Goal: Task Accomplishment & Management: Use online tool/utility

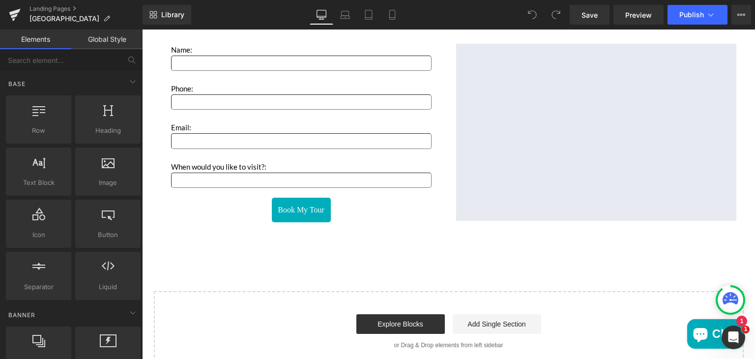
scroll to position [1615, 0]
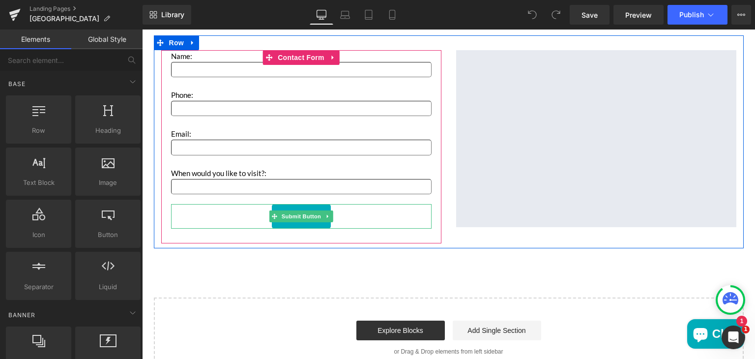
click at [350, 218] on div "Book My Tour" at bounding box center [301, 216] width 261 height 25
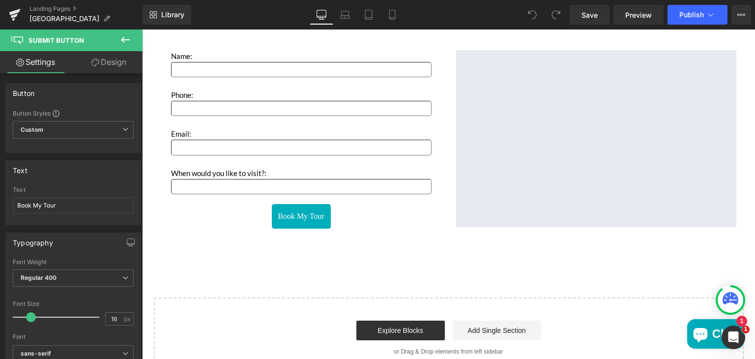
click at [120, 42] on icon at bounding box center [125, 40] width 12 height 12
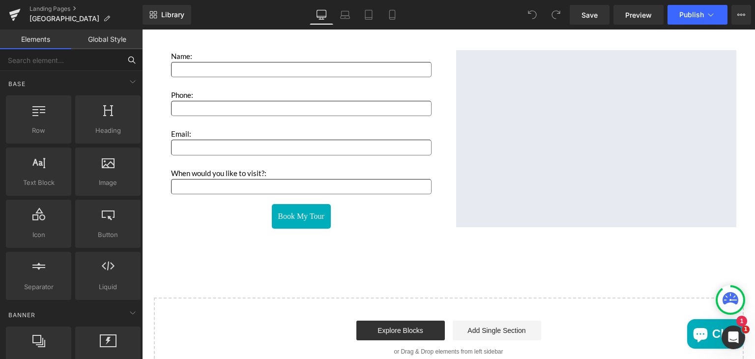
click at [87, 61] on input "text" at bounding box center [60, 60] width 121 height 22
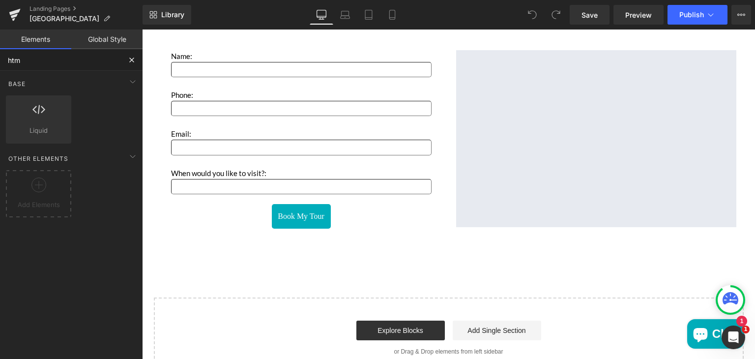
type input "html"
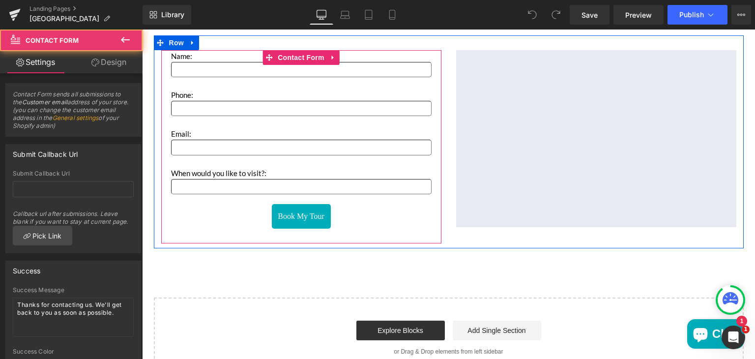
click at [218, 201] on div "Name: Text Block Text Field Phone: Text Block Text Field Email: Text Block Emai…" at bounding box center [301, 139] width 261 height 179
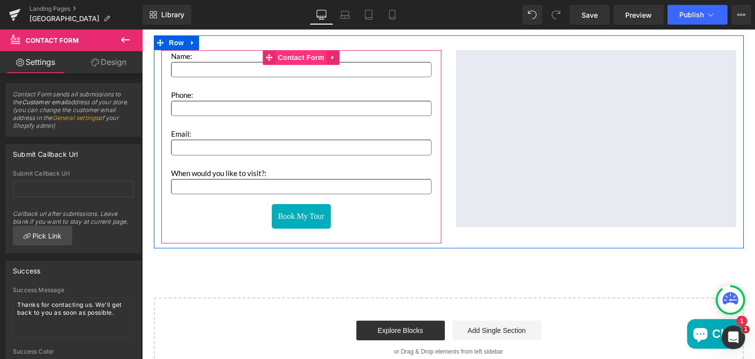
click at [297, 59] on span "Contact Form" at bounding box center [301, 57] width 52 height 15
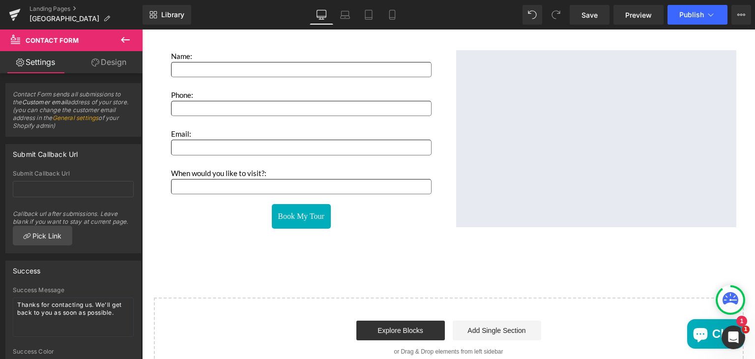
click at [120, 41] on icon at bounding box center [125, 40] width 12 height 12
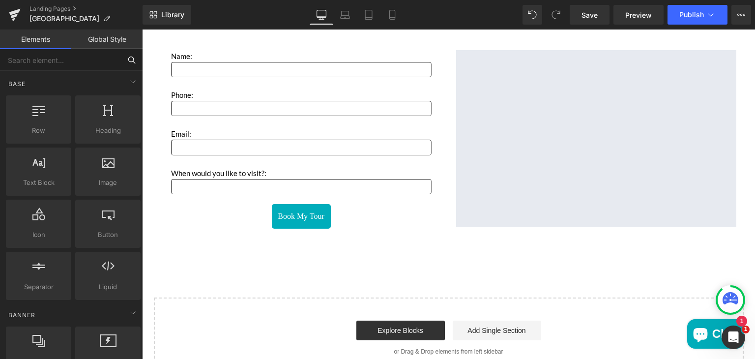
click at [62, 60] on input "text" at bounding box center [60, 60] width 121 height 22
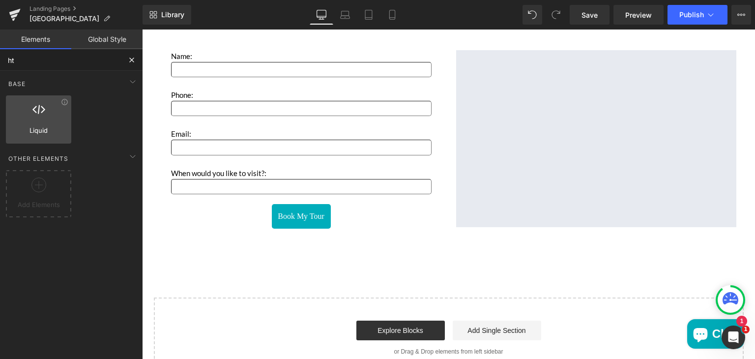
type input "h"
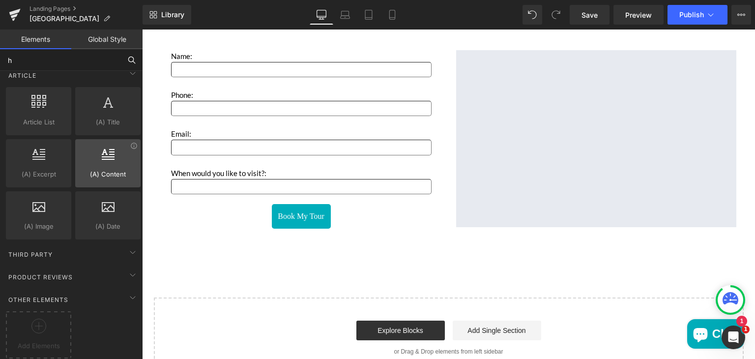
scroll to position [342, 0]
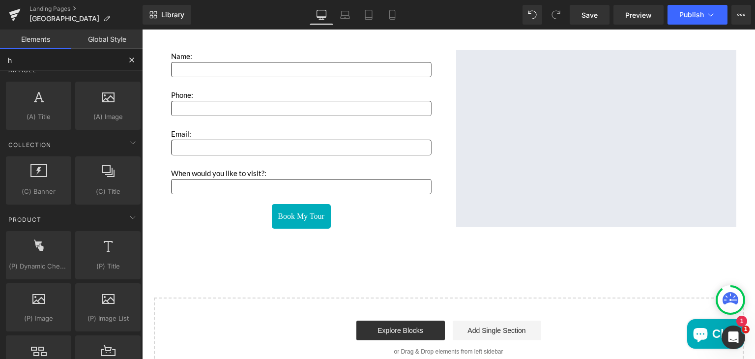
type input "ht"
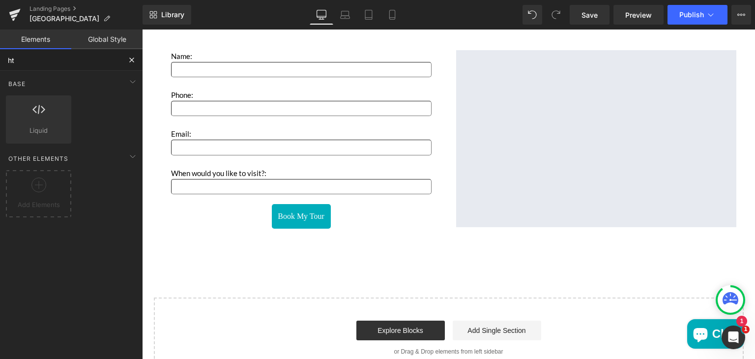
scroll to position [0, 0]
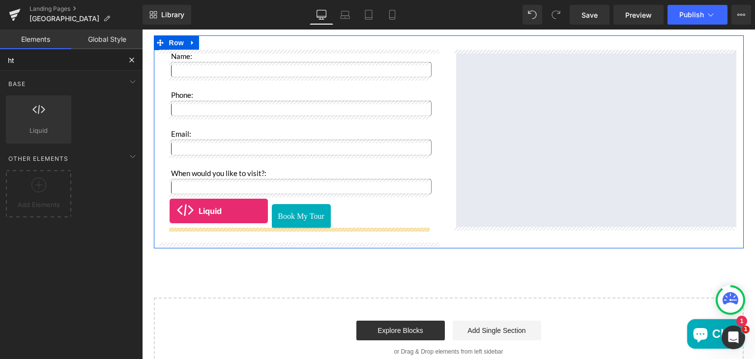
drag, startPoint x: 191, startPoint y: 157, endPoint x: 170, endPoint y: 211, distance: 58.1
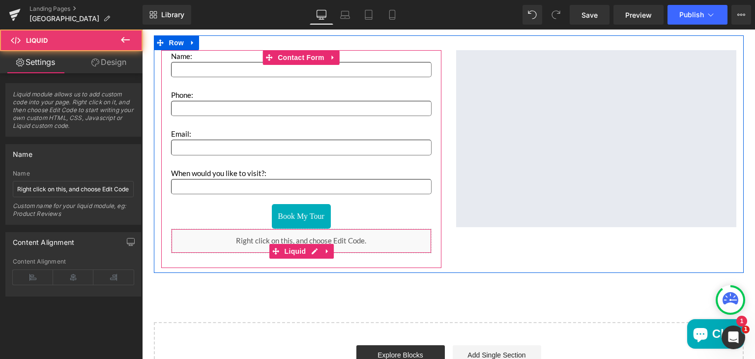
click at [224, 239] on div "Liquid" at bounding box center [301, 241] width 261 height 25
click at [266, 238] on div "Liquid" at bounding box center [301, 241] width 261 height 25
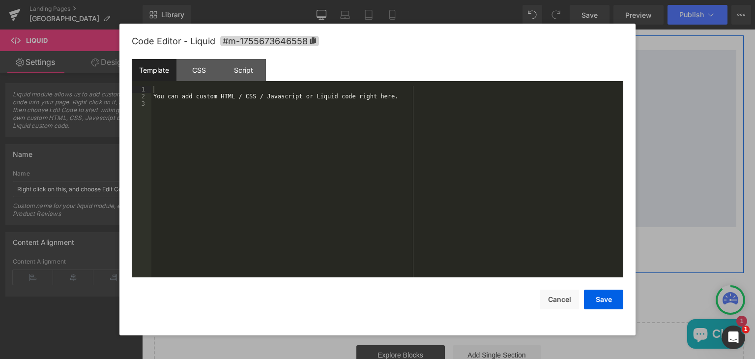
click at [308, 248] on link "Main content" at bounding box center [314, 251] width 13 height 15
click at [248, 72] on div "Script" at bounding box center [243, 70] width 45 height 22
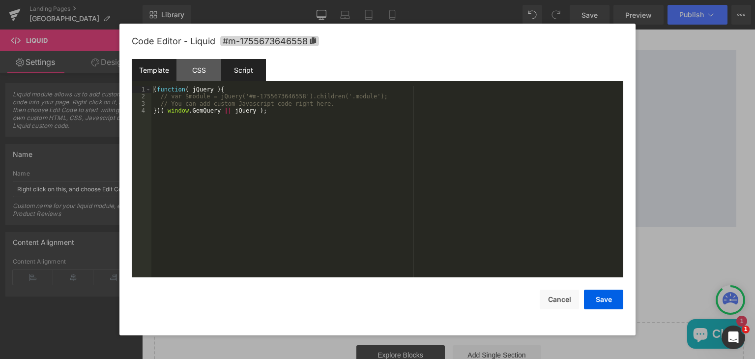
click at [165, 66] on div "Template" at bounding box center [154, 70] width 45 height 22
click at [243, 73] on div "Script" at bounding box center [243, 70] width 45 height 22
click at [198, 125] on div "( function ( jQuery ) { // var $module = jQuery('#m-1755673646558').children('.…" at bounding box center [387, 188] width 472 height 205
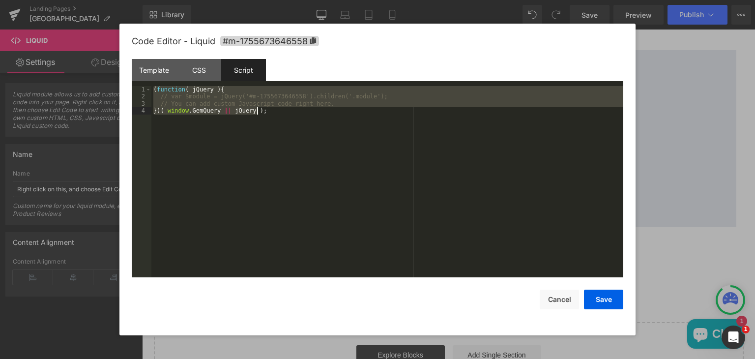
click at [169, 97] on div "( function ( jQuery ) { // var $module = jQuery('#m-1755673646558').children('.…" at bounding box center [387, 181] width 472 height 191
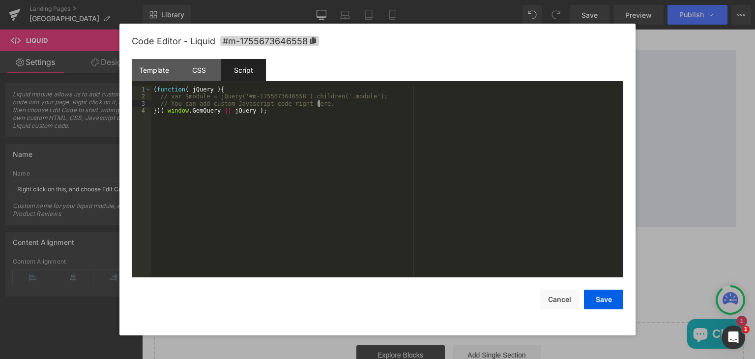
click at [319, 105] on div "( function ( jQuery ) { // var $module = jQuery('#m-1755673646558').children('.…" at bounding box center [387, 188] width 472 height 205
click at [165, 64] on div "Template" at bounding box center [154, 70] width 45 height 22
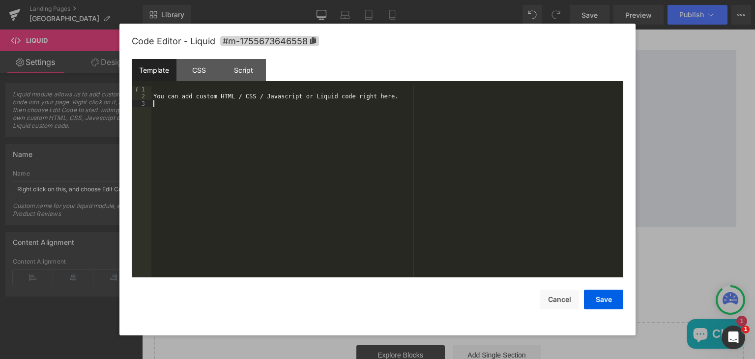
click at [186, 107] on div "You can add custom HTML / CSS / Javascript or Liquid code right here." at bounding box center [387, 188] width 472 height 205
drag, startPoint x: 285, startPoint y: 97, endPoint x: 327, endPoint y: 97, distance: 41.8
click at [327, 97] on div "< script src = "[URL][DOMAIN_NAME]" async defer > </ script > < div class = "g-…" at bounding box center [387, 188] width 472 height 205
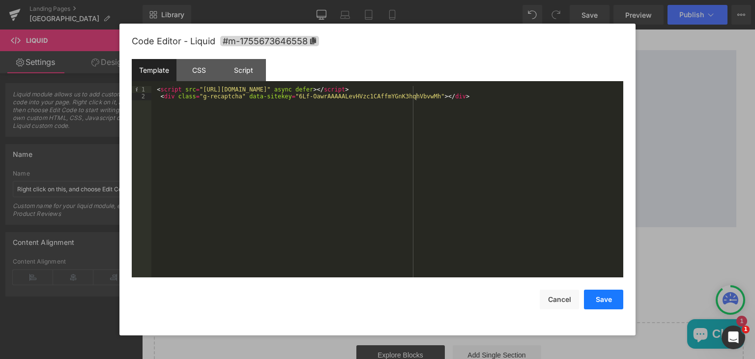
click at [598, 303] on button "Save" at bounding box center [603, 300] width 39 height 20
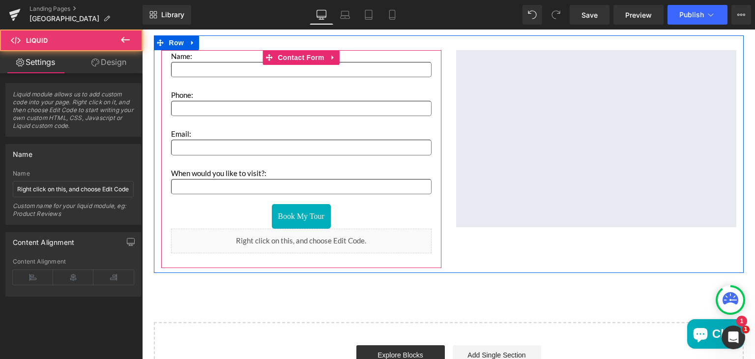
drag, startPoint x: 340, startPoint y: 233, endPoint x: 337, endPoint y: 201, distance: 33.1
click at [337, 201] on div "Name: Text Block Text Field Phone: Text Block Text Field Email: Text Block Emai…" at bounding box center [301, 151] width 261 height 203
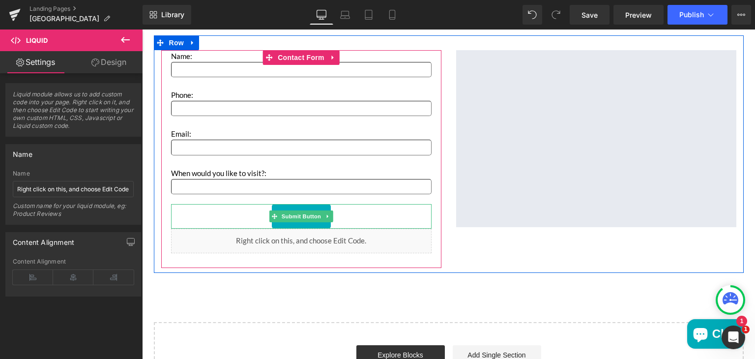
click at [215, 211] on div "Book My Tour" at bounding box center [301, 216] width 261 height 25
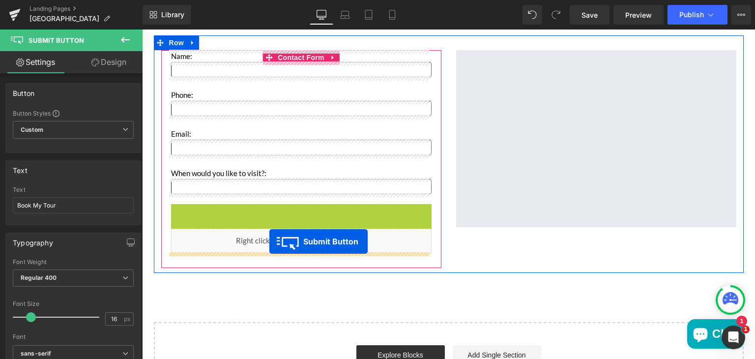
drag, startPoint x: 272, startPoint y: 216, endPoint x: 269, endPoint y: 241, distance: 25.2
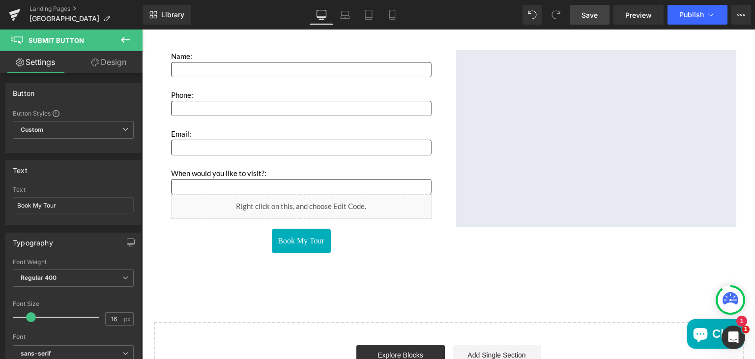
click at [590, 16] on span "Save" at bounding box center [589, 15] width 16 height 10
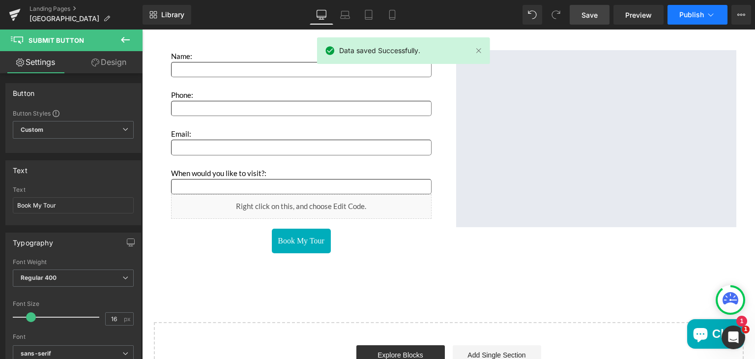
click at [686, 16] on span "Publish" at bounding box center [691, 15] width 25 height 8
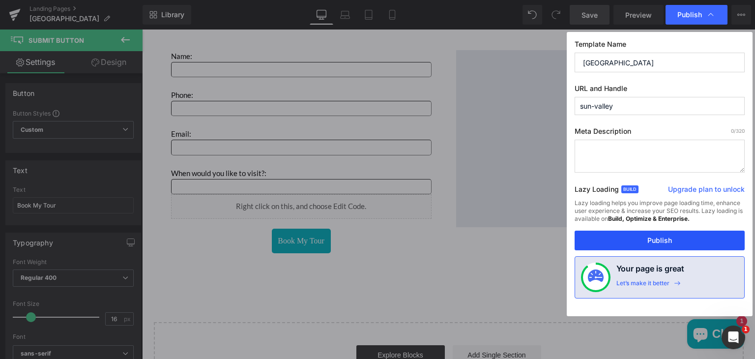
click at [641, 237] on button "Publish" at bounding box center [660, 241] width 170 height 20
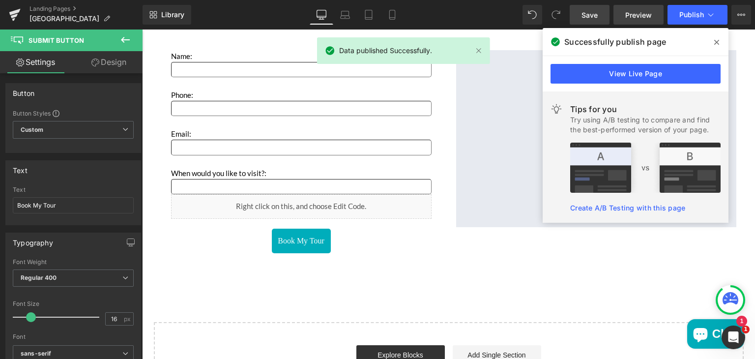
click at [634, 16] on span "Preview" at bounding box center [638, 15] width 27 height 10
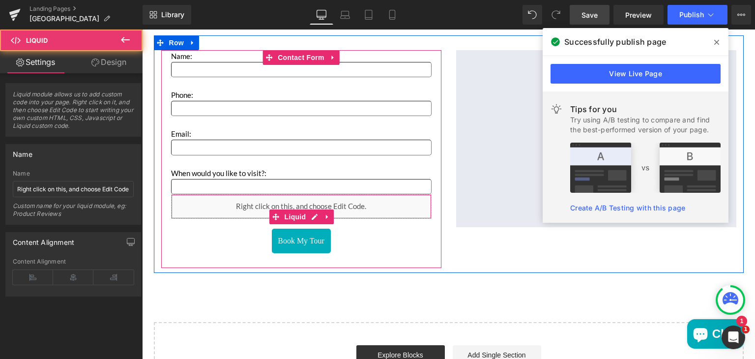
click at [220, 212] on div "Liquid" at bounding box center [301, 206] width 261 height 25
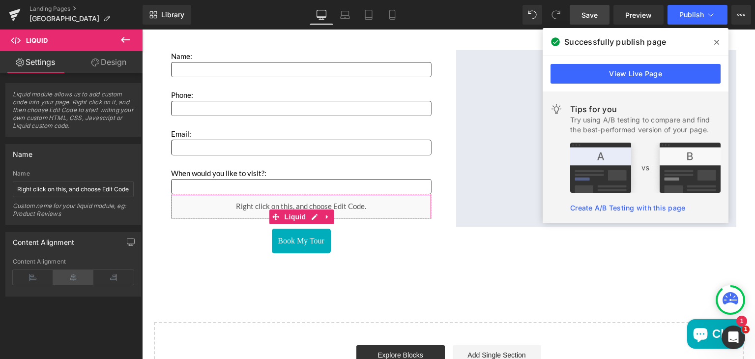
click at [69, 273] on icon at bounding box center [73, 277] width 40 height 15
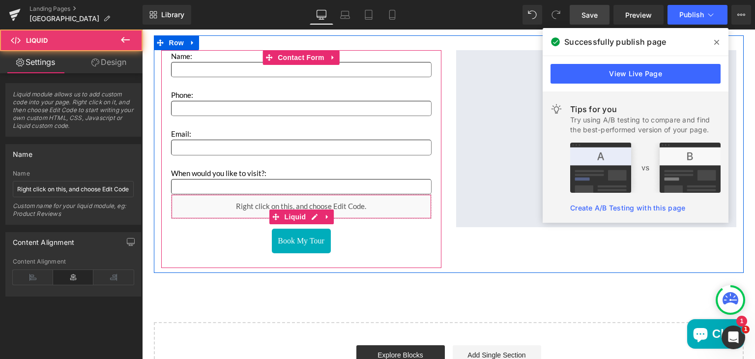
click at [204, 202] on div "Liquid" at bounding box center [301, 206] width 261 height 25
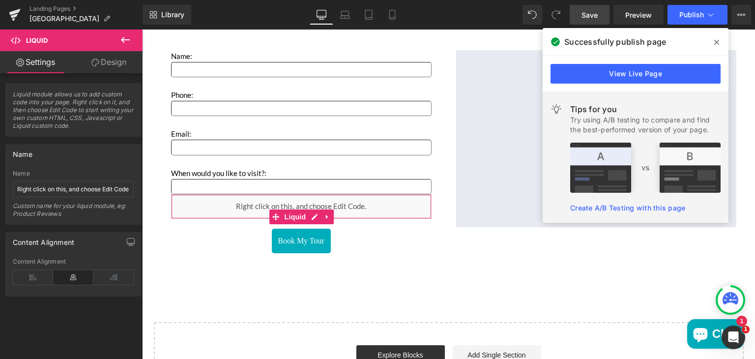
click at [58, 270] on icon at bounding box center [73, 277] width 40 height 15
click at [127, 243] on icon "button" at bounding box center [130, 243] width 7 height 0
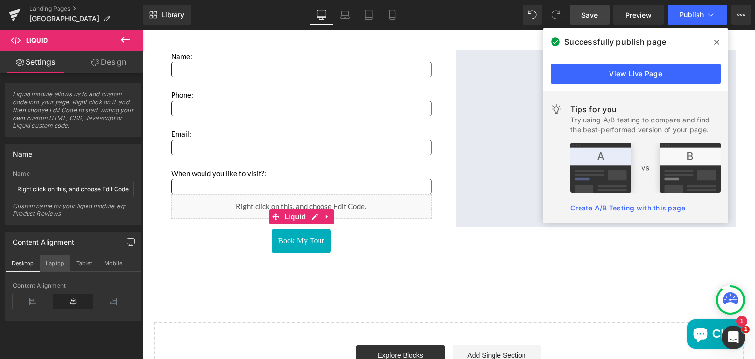
click at [53, 263] on button "Laptop" at bounding box center [55, 263] width 30 height 17
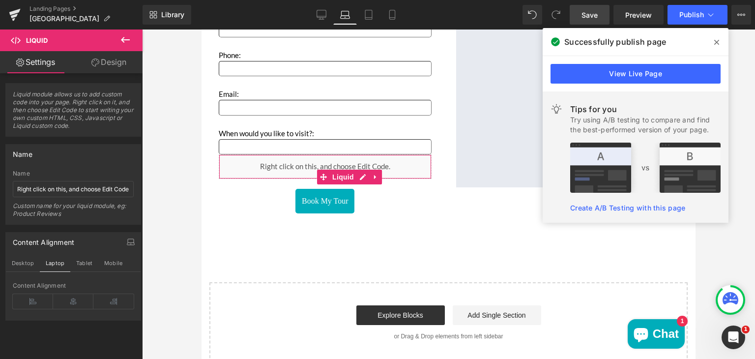
scroll to position [1349, 0]
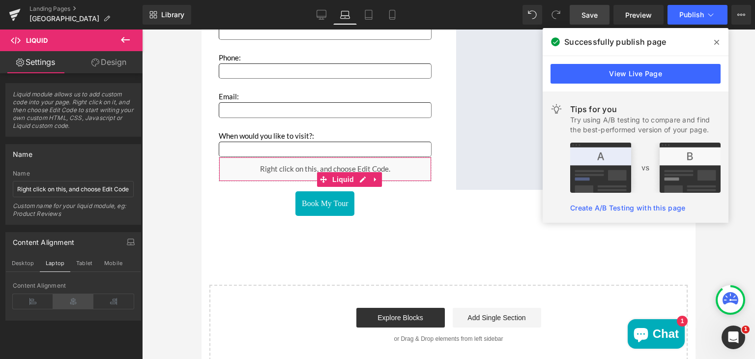
click at [75, 299] on icon at bounding box center [73, 301] width 40 height 15
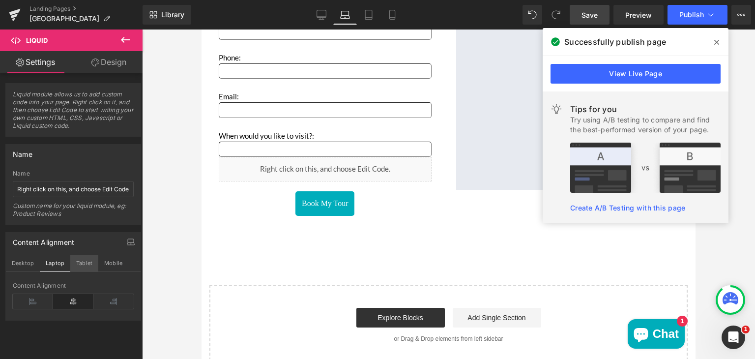
click at [82, 262] on button "Tablet" at bounding box center [84, 263] width 28 height 17
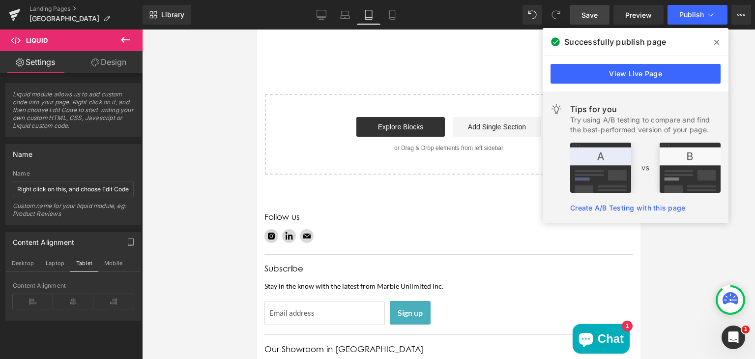
scroll to position [1173, 0]
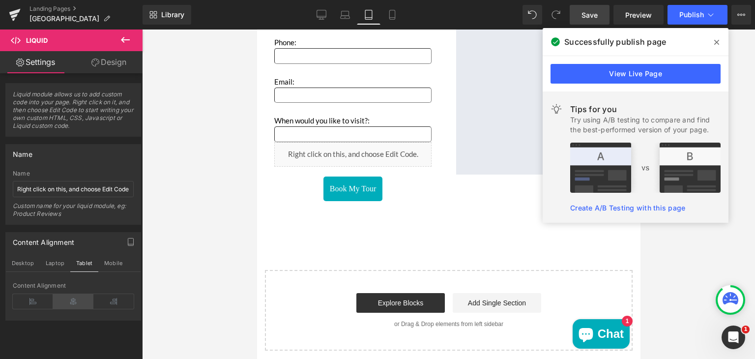
click at [72, 297] on icon at bounding box center [73, 301] width 40 height 15
click at [115, 255] on button "Mobile" at bounding box center [113, 263] width 30 height 17
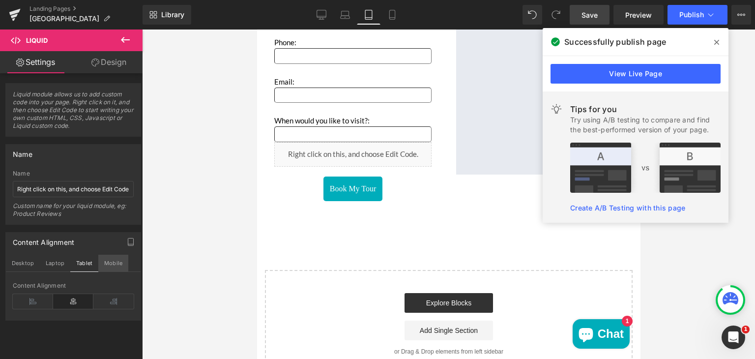
scroll to position [1113, 0]
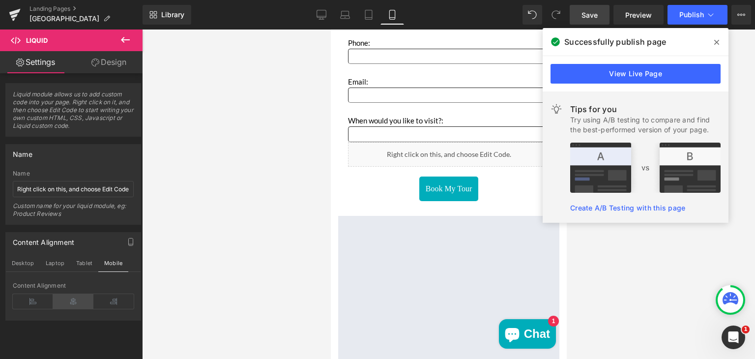
click at [67, 297] on icon at bounding box center [73, 301] width 40 height 15
click at [22, 263] on button "Desktop" at bounding box center [23, 263] width 34 height 17
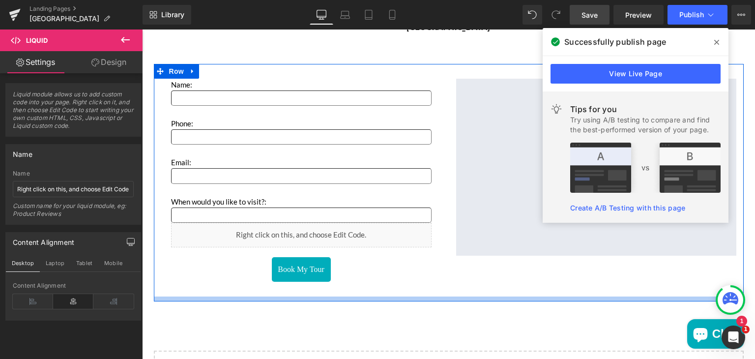
scroll to position [1584, 0]
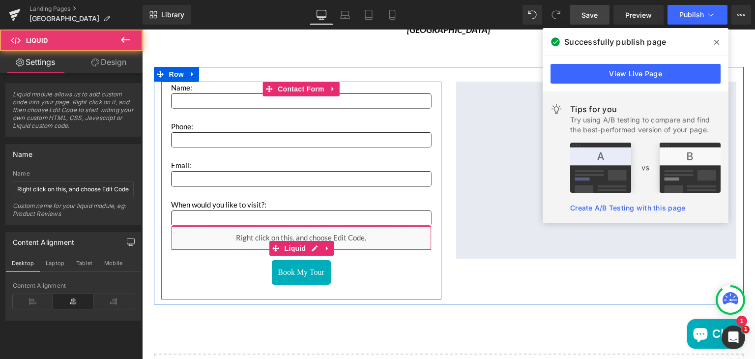
click at [204, 244] on div "Liquid" at bounding box center [301, 238] width 261 height 25
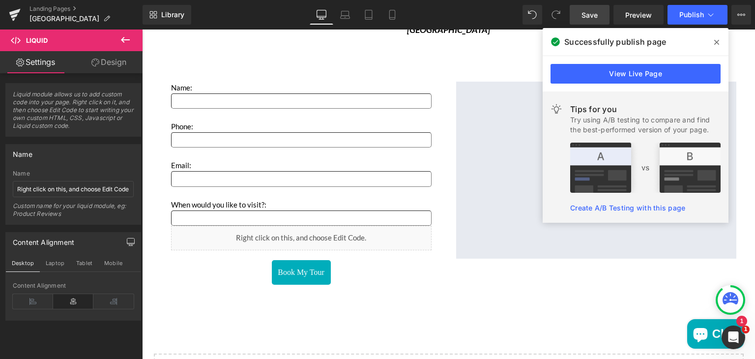
click at [592, 14] on span "Save" at bounding box center [589, 15] width 16 height 10
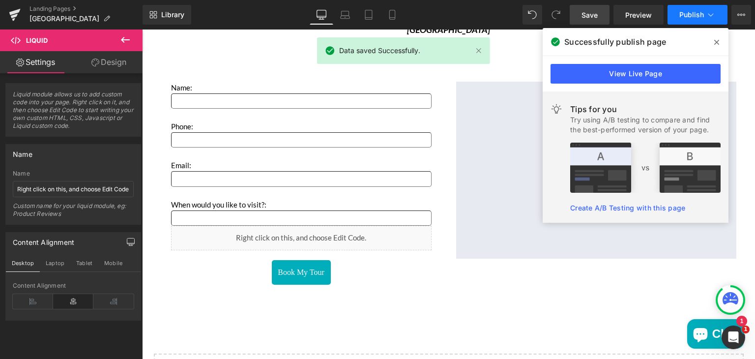
click at [684, 11] on span "Publish" at bounding box center [691, 15] width 25 height 8
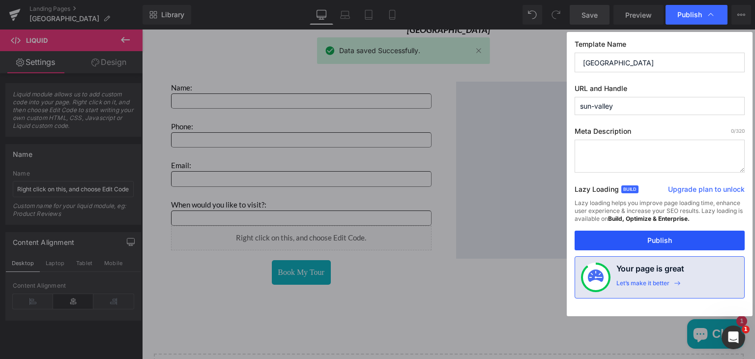
click at [624, 235] on button "Publish" at bounding box center [660, 241] width 170 height 20
